Goal: Task Accomplishment & Management: Manage account settings

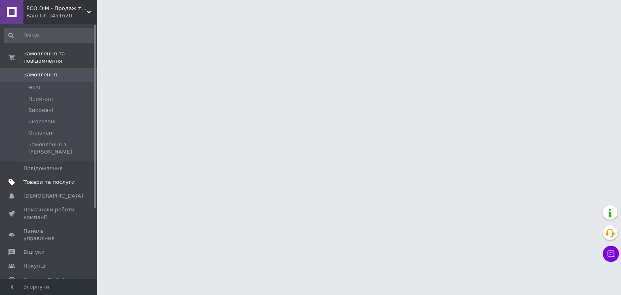
click at [40, 179] on span "Товари та послуги" at bounding box center [48, 182] width 51 height 7
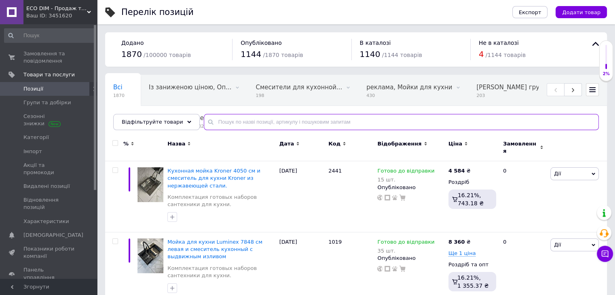
click at [212, 122] on input "text" at bounding box center [401, 122] width 395 height 16
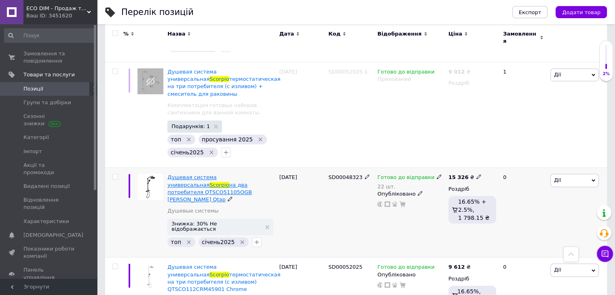
scroll to position [647, 0]
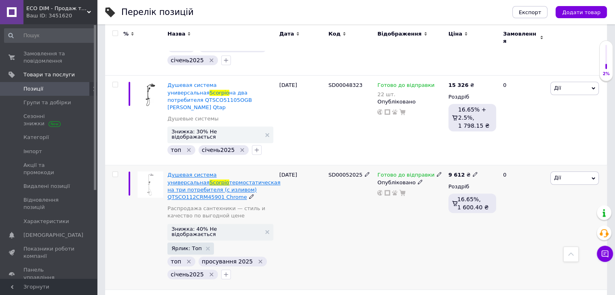
type input "Scorpio"
click at [216, 172] on span "Душевая система универсальная" at bounding box center [191, 178] width 49 height 13
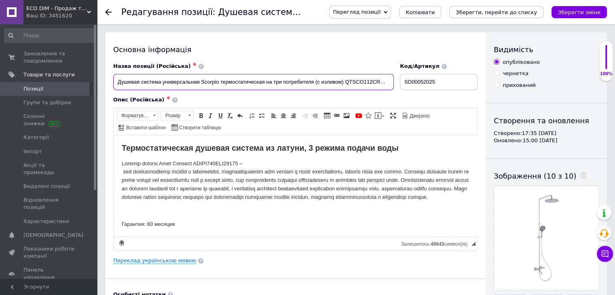
click at [371, 80] on input "Душевая система универсальная Scorpio термостатическая на три потребителя (с из…" at bounding box center [253, 82] width 281 height 16
drag, startPoint x: 174, startPoint y: 80, endPoint x: 194, endPoint y: 81, distance: 19.5
click at [194, 81] on input "Душевая система универсальная Scorpio термостатическая на три потребителя (с из…" at bounding box center [253, 82] width 281 height 16
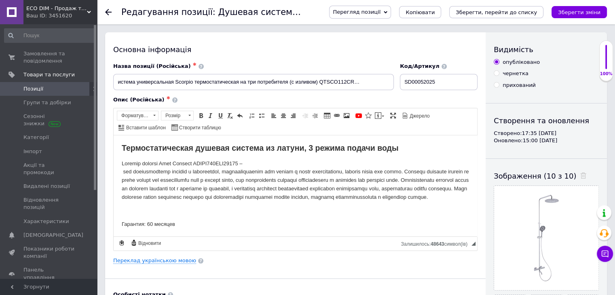
scroll to position [0, 0]
